Goal: Information Seeking & Learning: Find specific page/section

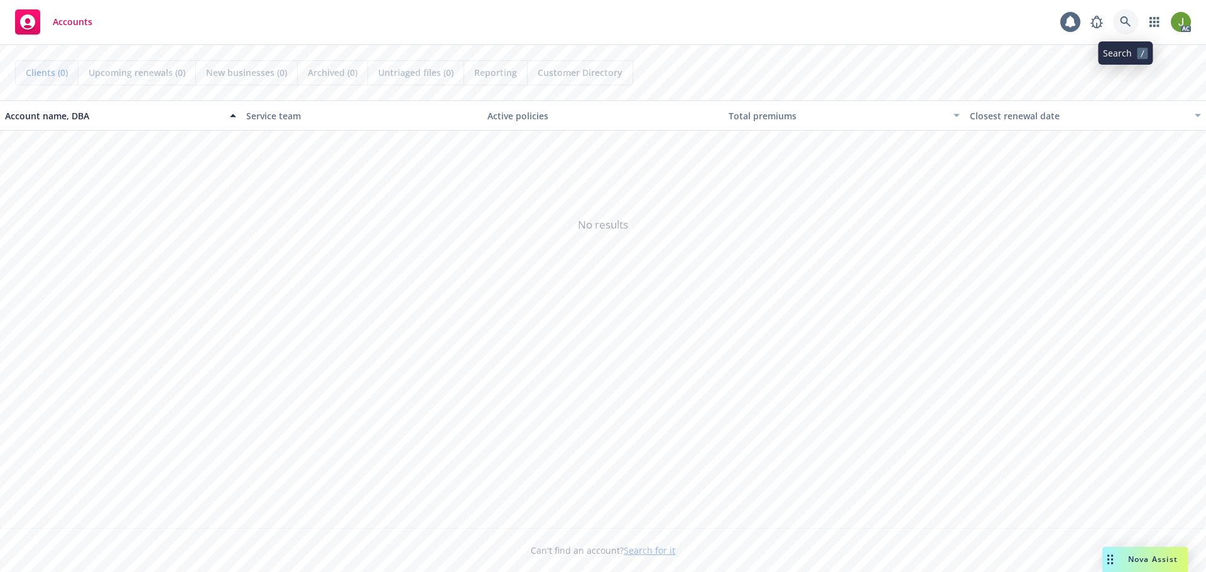
click at [1134, 19] on link at bounding box center [1125, 21] width 25 height 25
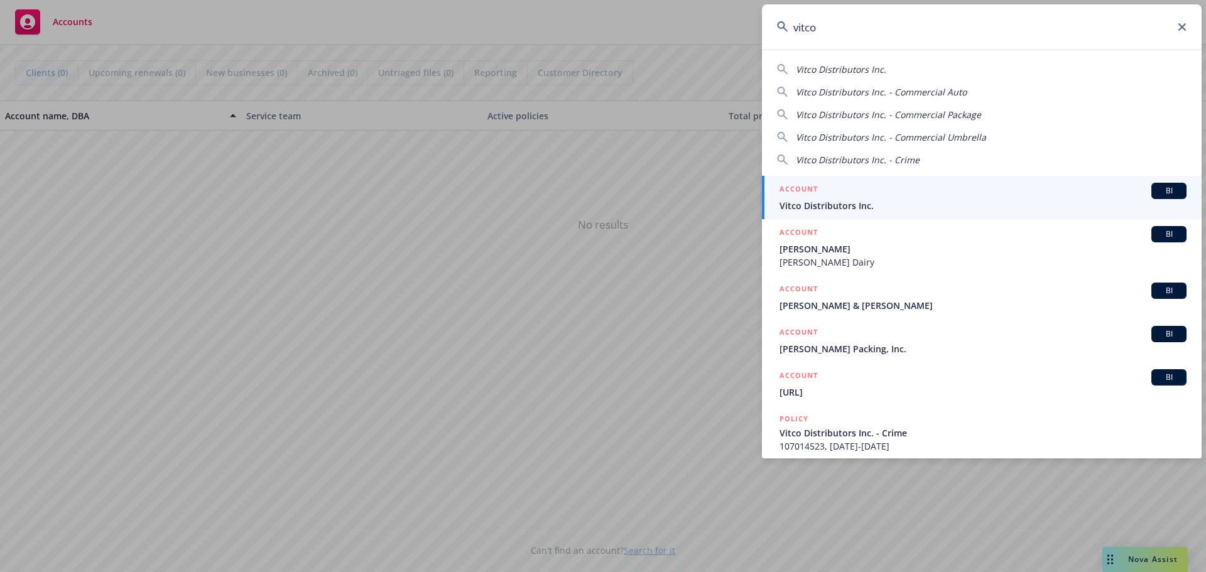
type input "vitco"
click at [902, 198] on div "ACCOUNT BI" at bounding box center [982, 191] width 407 height 16
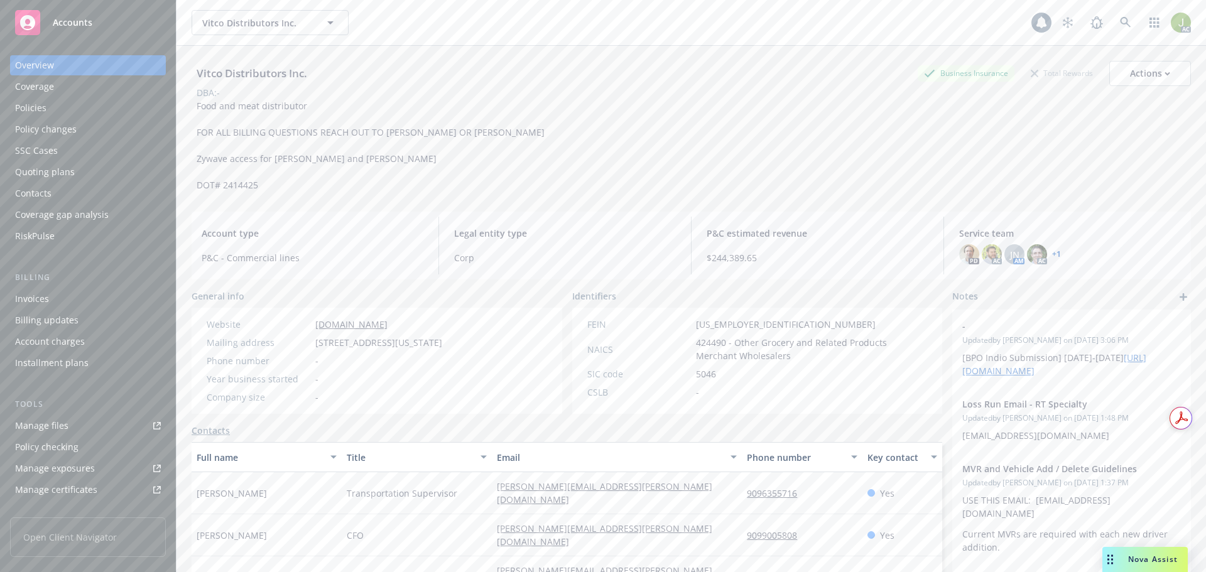
click at [108, 291] on div "Invoices" at bounding box center [88, 299] width 146 height 20
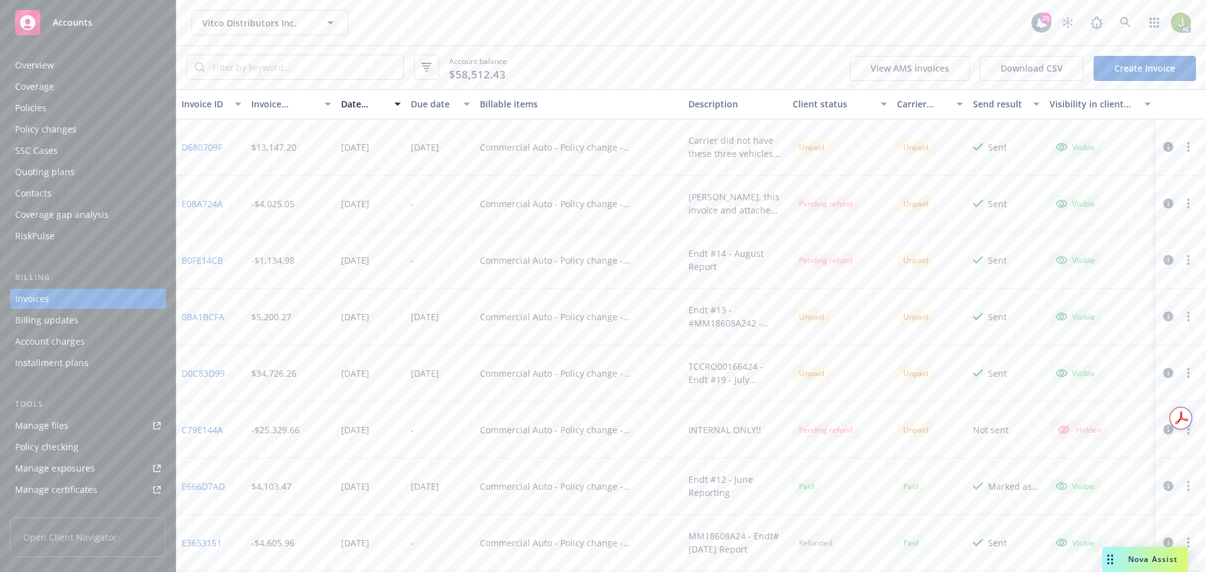
click at [1163, 149] on icon "button" at bounding box center [1168, 147] width 10 height 10
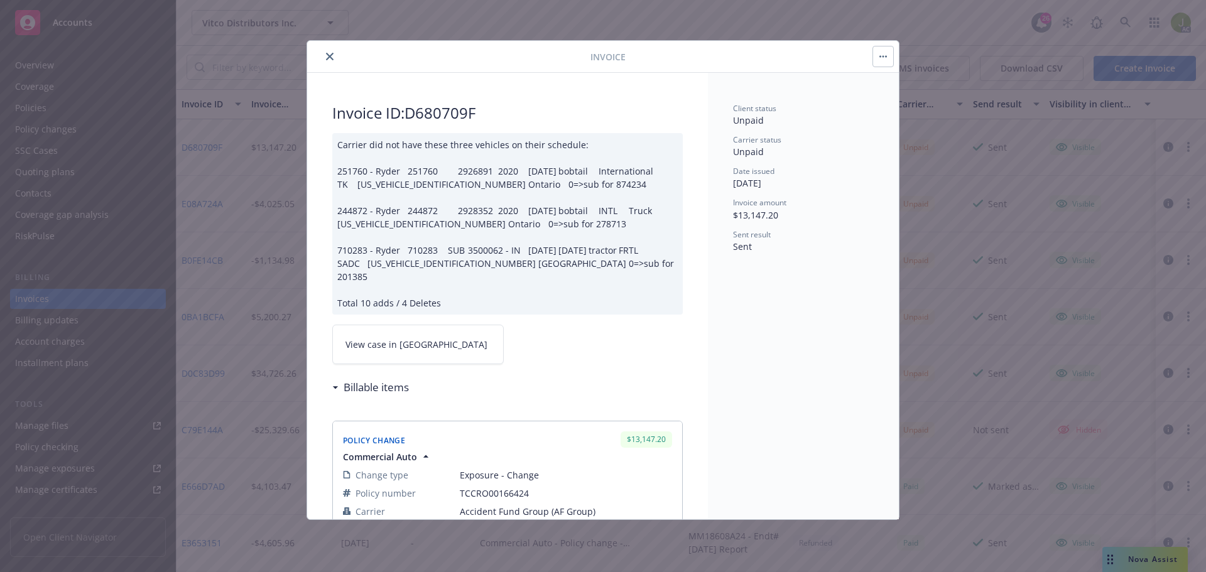
click at [432, 328] on link "View case in [GEOGRAPHIC_DATA]" at bounding box center [417, 345] width 171 height 40
click at [324, 62] on button "close" at bounding box center [329, 56] width 15 height 15
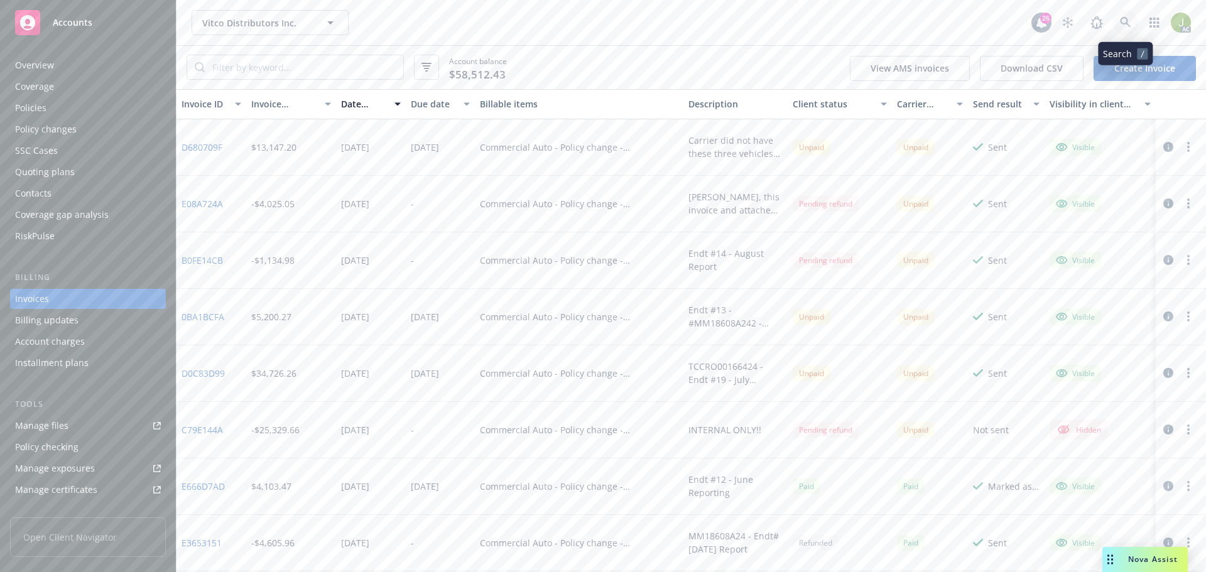
click at [1119, 26] on link at bounding box center [1125, 22] width 25 height 25
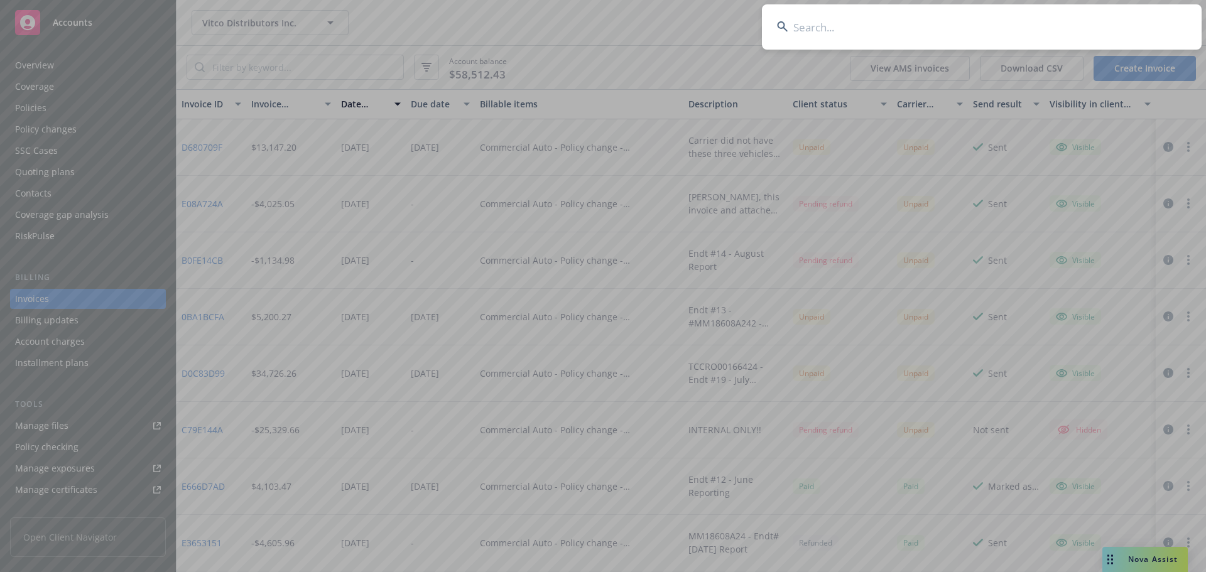
click at [941, 41] on input at bounding box center [982, 26] width 440 height 45
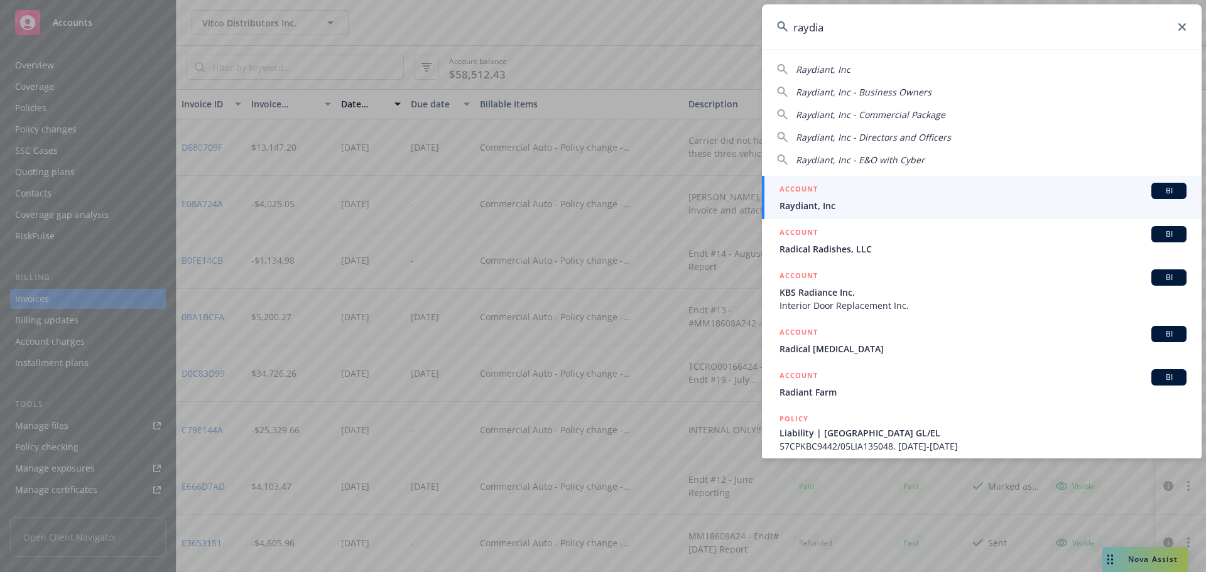
type input "raydia"
click at [922, 205] on span "Raydiant, Inc" at bounding box center [982, 205] width 407 height 13
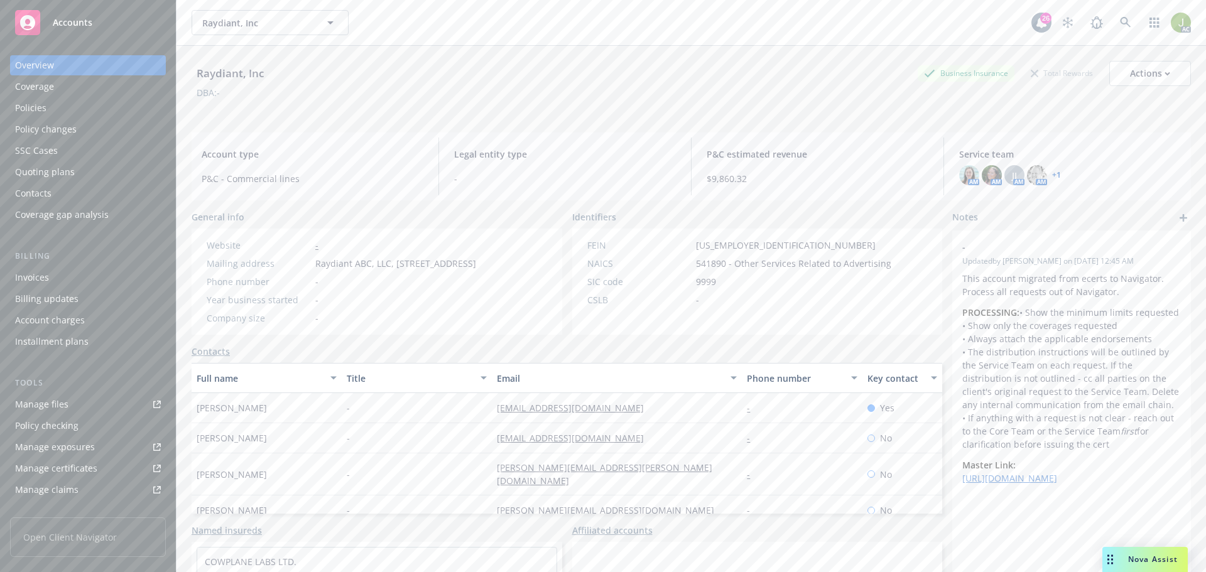
click at [114, 279] on div "Invoices" at bounding box center [88, 278] width 146 height 20
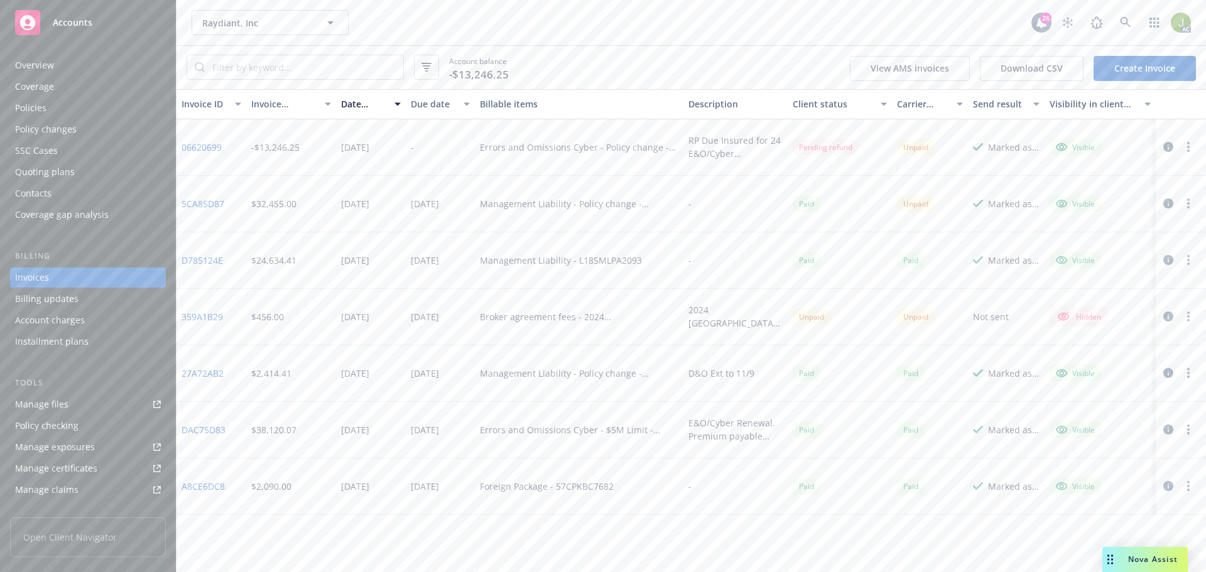
click at [224, 206] on link "5CA85D87" at bounding box center [202, 203] width 43 height 13
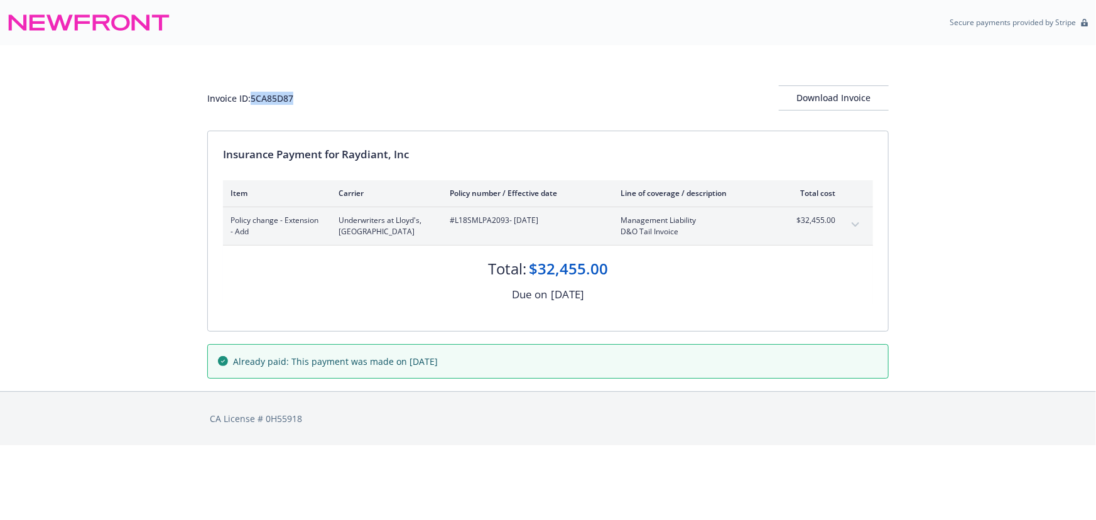
drag, startPoint x: 297, startPoint y: 100, endPoint x: 254, endPoint y: 96, distance: 42.9
click at [254, 96] on div "Invoice ID: 5CA85D87 Download Invoice" at bounding box center [547, 97] width 681 height 25
copy div "5CA85D87"
drag, startPoint x: 507, startPoint y: 219, endPoint x: 456, endPoint y: 220, distance: 51.5
click at [456, 220] on span "#L18SMLPA2093 - 05/16/2025" at bounding box center [525, 220] width 151 height 11
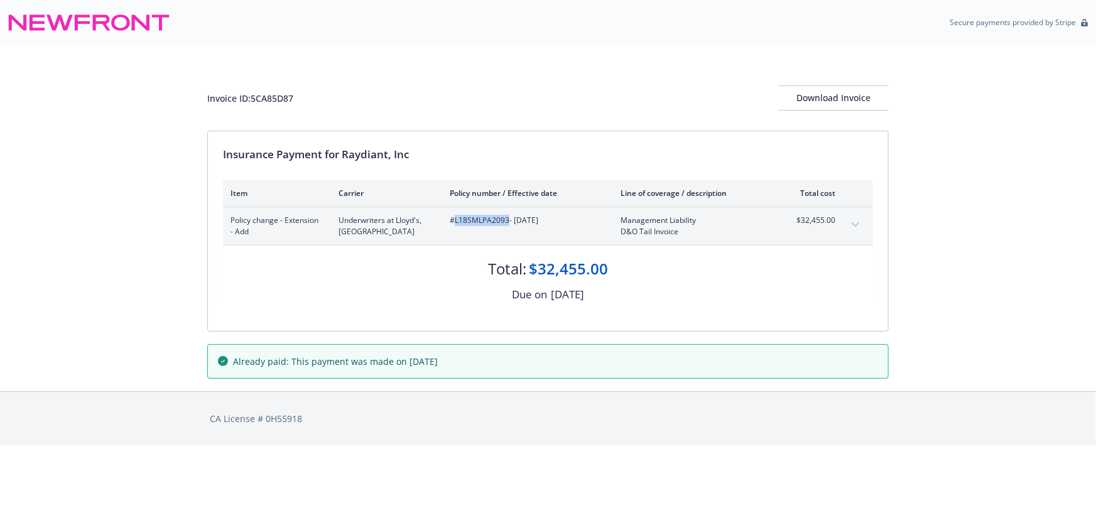
copy span "L18SMLPA2093"
